Goal: Information Seeking & Learning: Find specific page/section

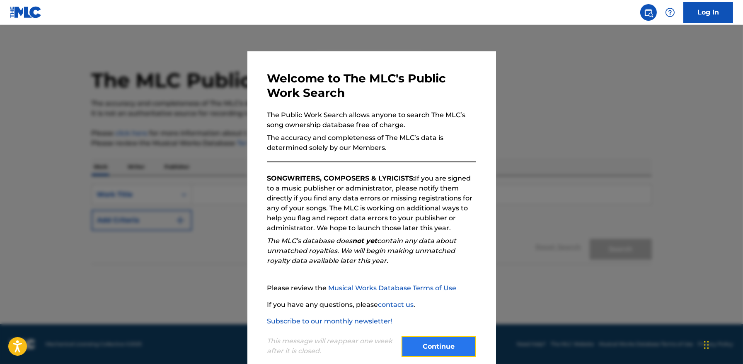
click at [446, 341] on button "Continue" at bounding box center [439, 347] width 75 height 21
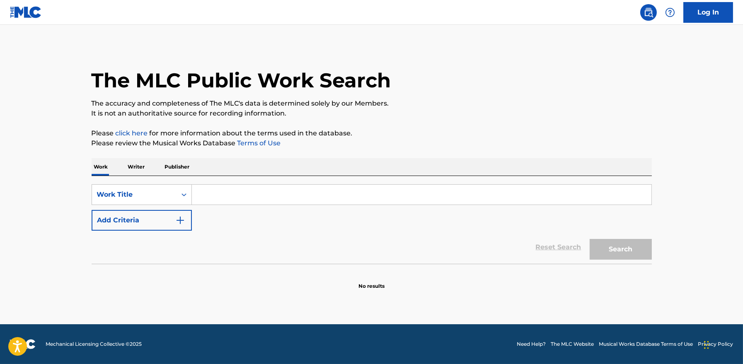
click at [317, 191] on input "Search Form" at bounding box center [422, 195] width 460 height 20
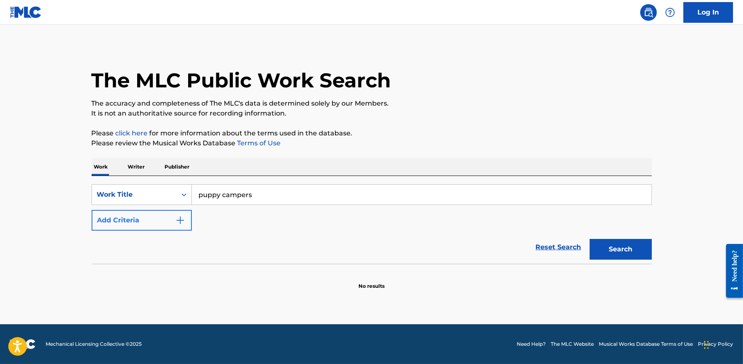
type input "puppy campers"
click at [146, 217] on button "Add Criteria" at bounding box center [142, 220] width 100 height 21
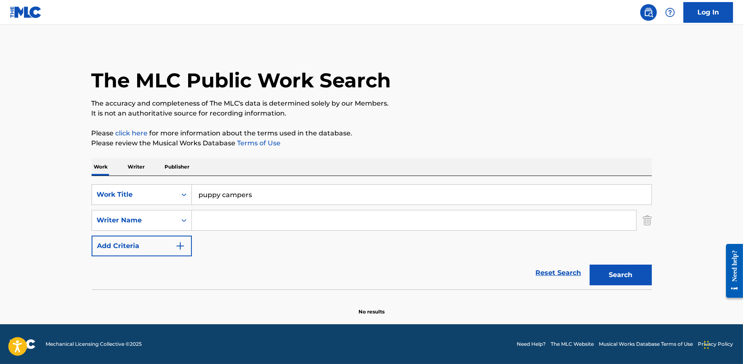
click at [237, 224] on input "Search Form" at bounding box center [414, 221] width 444 height 20
type input "[PERSON_NAME]"
click at [619, 278] on button "Search" at bounding box center [621, 275] width 62 height 21
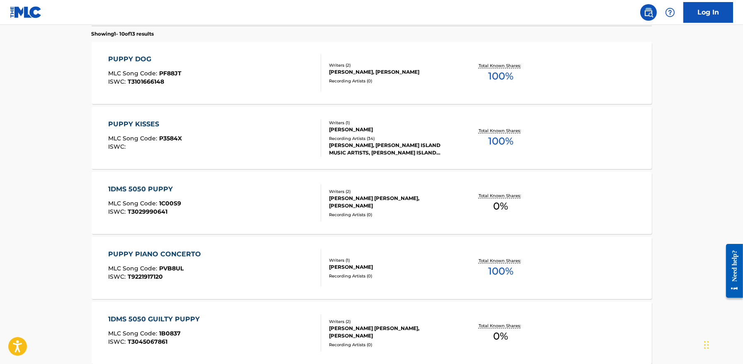
scroll to position [264, 0]
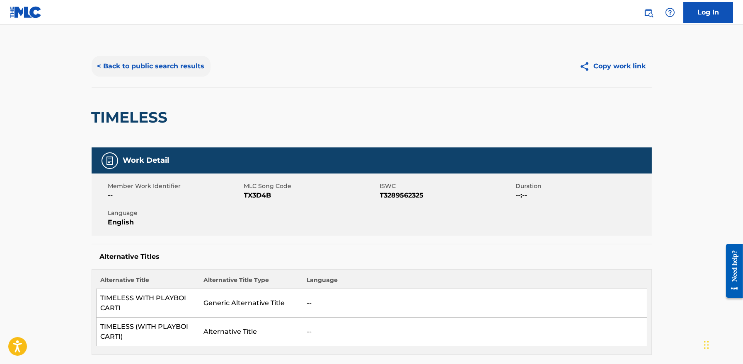
click at [172, 67] on button "< Back to public search results" at bounding box center [151, 66] width 119 height 21
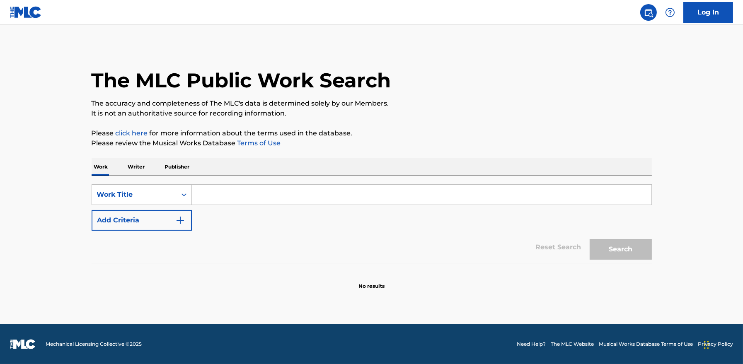
click at [310, 199] on input "Search Form" at bounding box center [422, 195] width 460 height 20
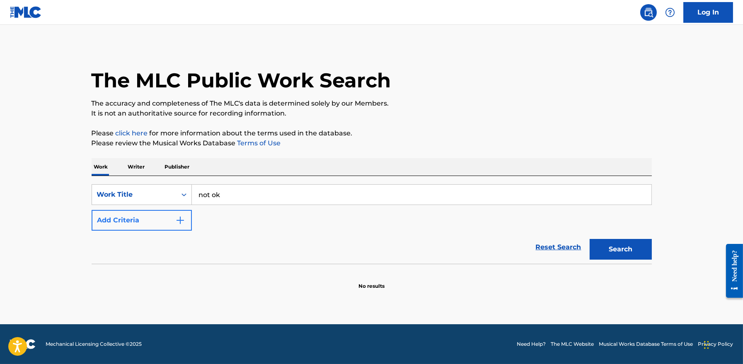
type input "not ok"
click at [145, 219] on button "Add Criteria" at bounding box center [142, 220] width 100 height 21
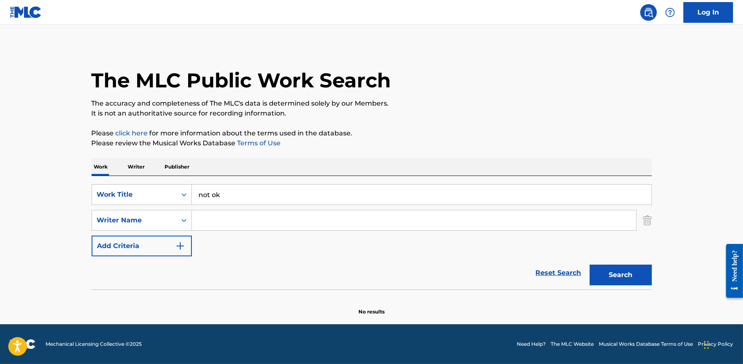
click at [226, 223] on input "Search Form" at bounding box center [414, 221] width 444 height 20
type input "clifford"
click at [632, 281] on button "Search" at bounding box center [621, 275] width 62 height 21
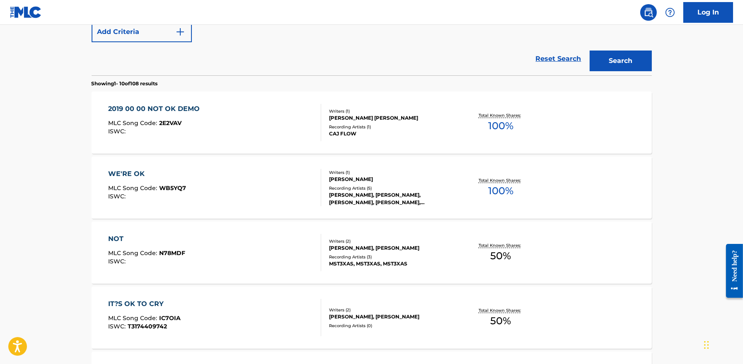
scroll to position [216, 0]
